Goal: Check status: Check status

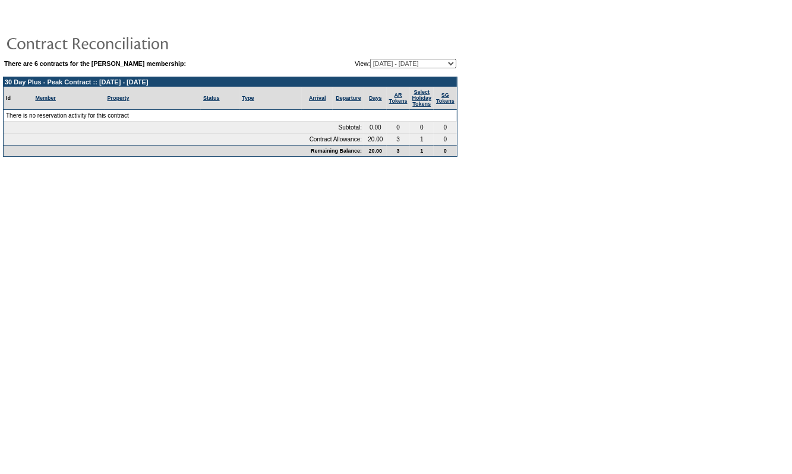
click at [396, 52] on td at bounding box center [230, 43] width 455 height 24
click at [391, 53] on td at bounding box center [230, 43] width 455 height 24
click at [389, 62] on select "[DATE] - [DATE] [DATE] - [DATE] (Current) [DATE] - [DATE] [DATE] - [DATE] [DATE…" at bounding box center [413, 64] width 86 height 10
select select "140877"
click at [370, 59] on select "[DATE] - [DATE] [DATE] - [DATE] (Current) [DATE] - [DATE] [DATE] - [DATE] [DATE…" at bounding box center [413, 64] width 86 height 10
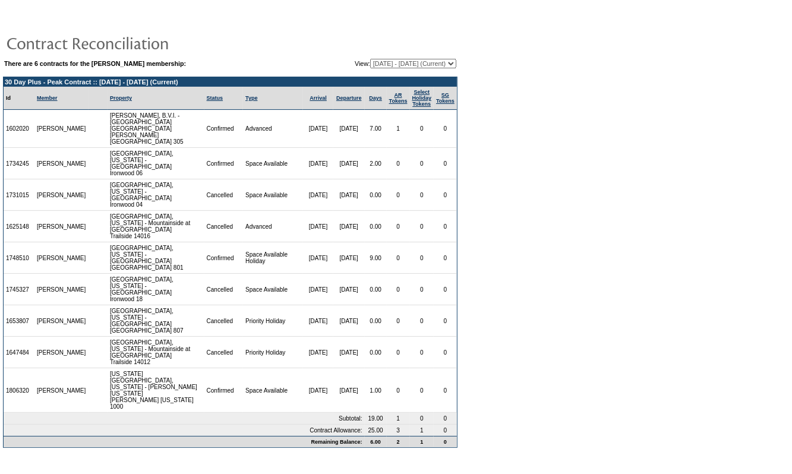
click at [409, 63] on select "[DATE] - [DATE] [DATE] - [DATE] (Current) [DATE] - [DATE] [DATE] - [DATE] [DATE…" at bounding box center [413, 64] width 86 height 10
select select "140883"
click at [370, 59] on select "[DATE] - [DATE] [DATE] - [DATE] (Current) [DATE] - [DATE] [DATE] - [DATE] [DATE…" at bounding box center [413, 64] width 86 height 10
